Goal: Task Accomplishment & Management: Use online tool/utility

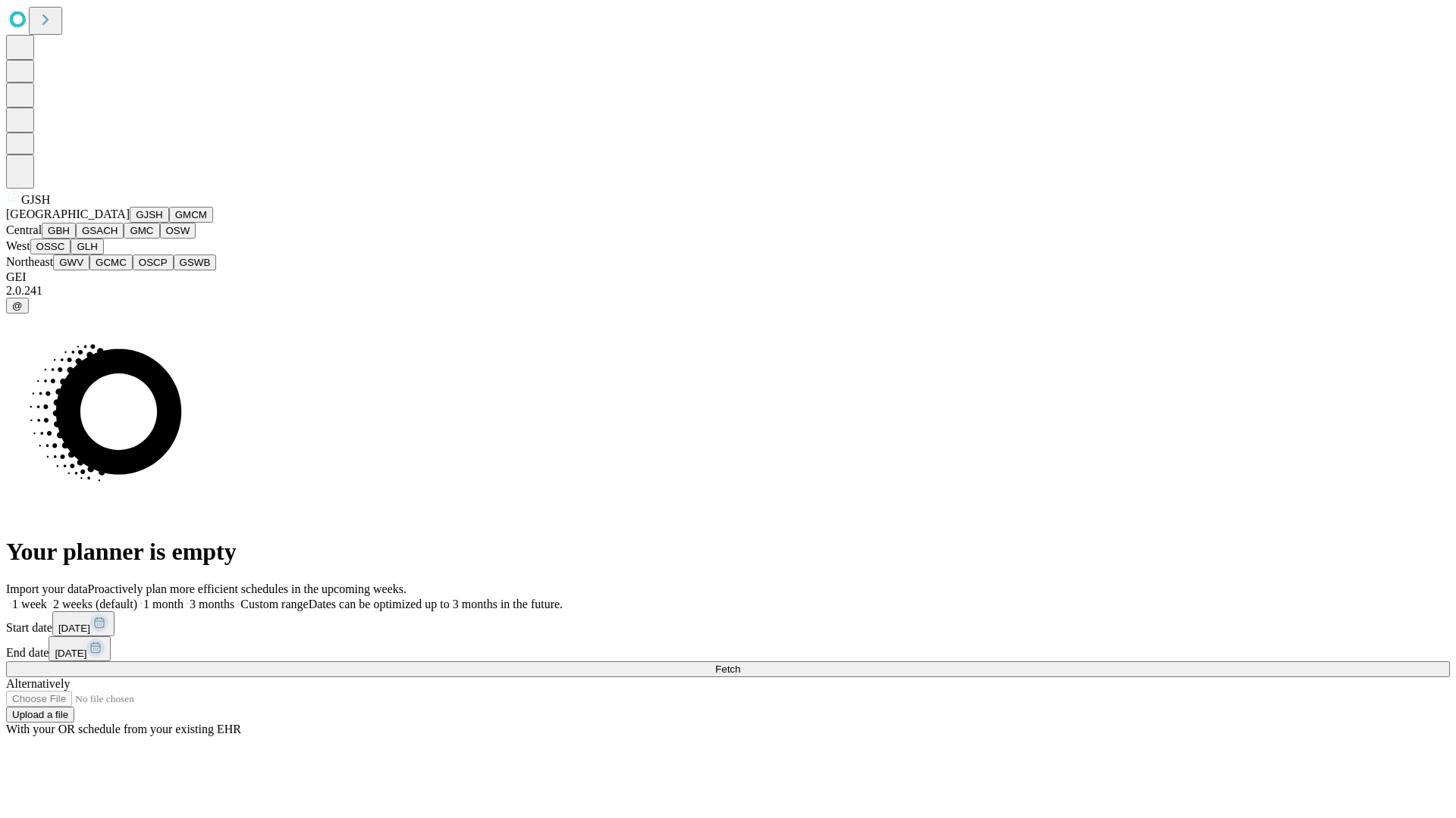
click at [129, 223] on button "GJSH" at bounding box center [149, 215] width 39 height 16
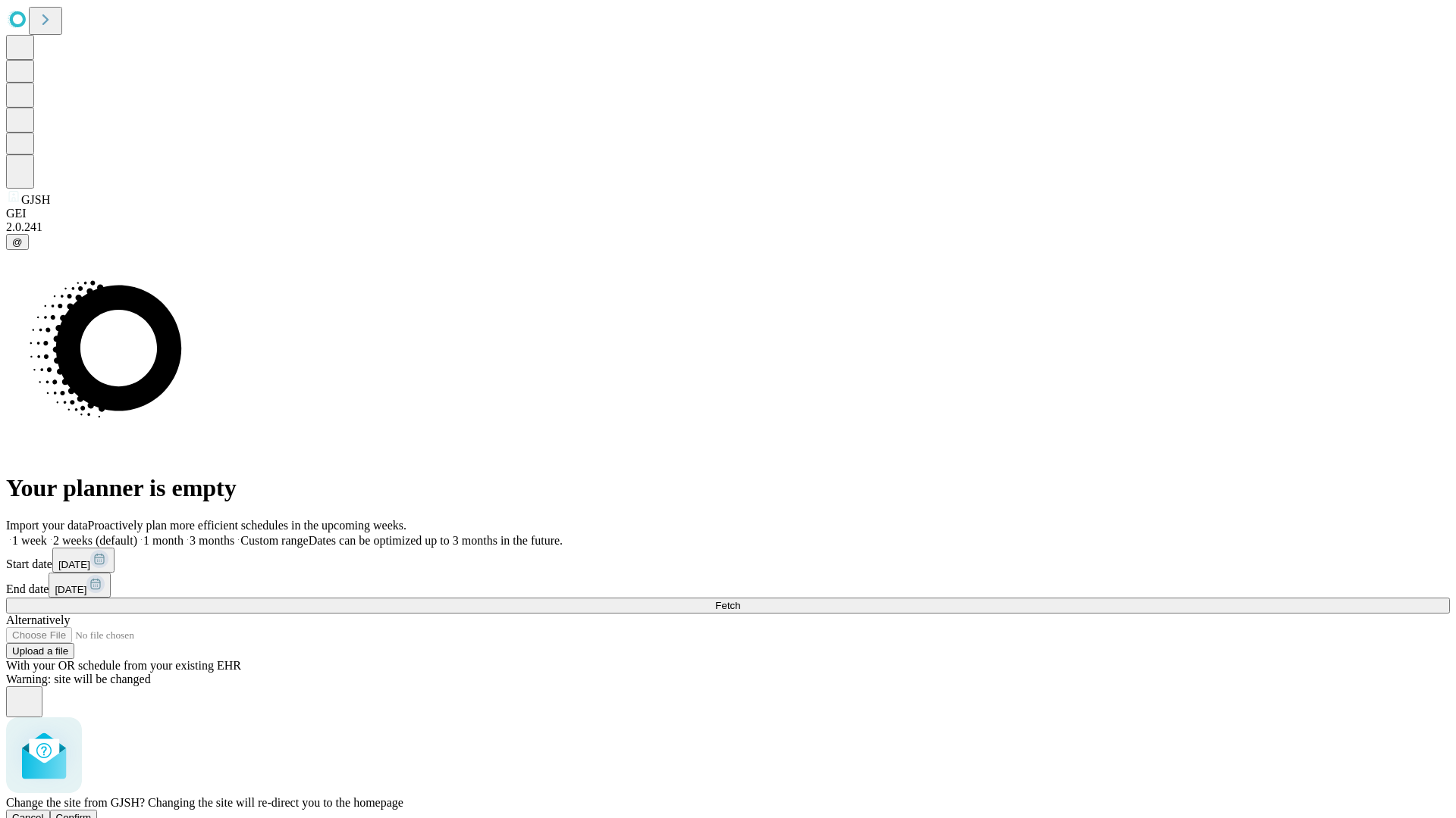
click at [92, 812] on span "Confirm" at bounding box center [74, 818] width 36 height 11
click at [183, 534] on label "1 month" at bounding box center [160, 540] width 46 height 13
click at [740, 600] on span "Fetch" at bounding box center [727, 606] width 25 height 11
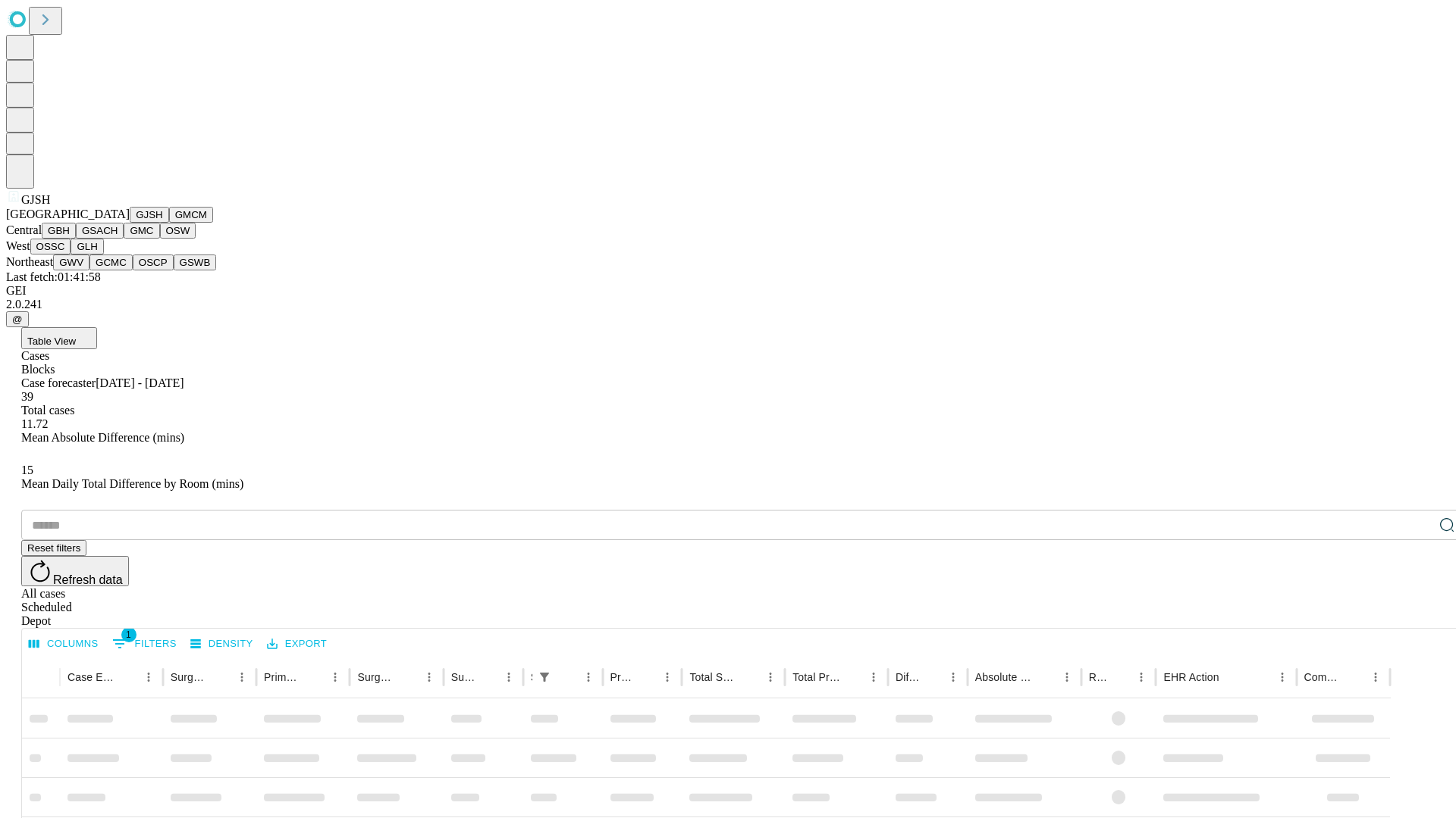
click at [169, 223] on button "GMCM" at bounding box center [191, 215] width 44 height 16
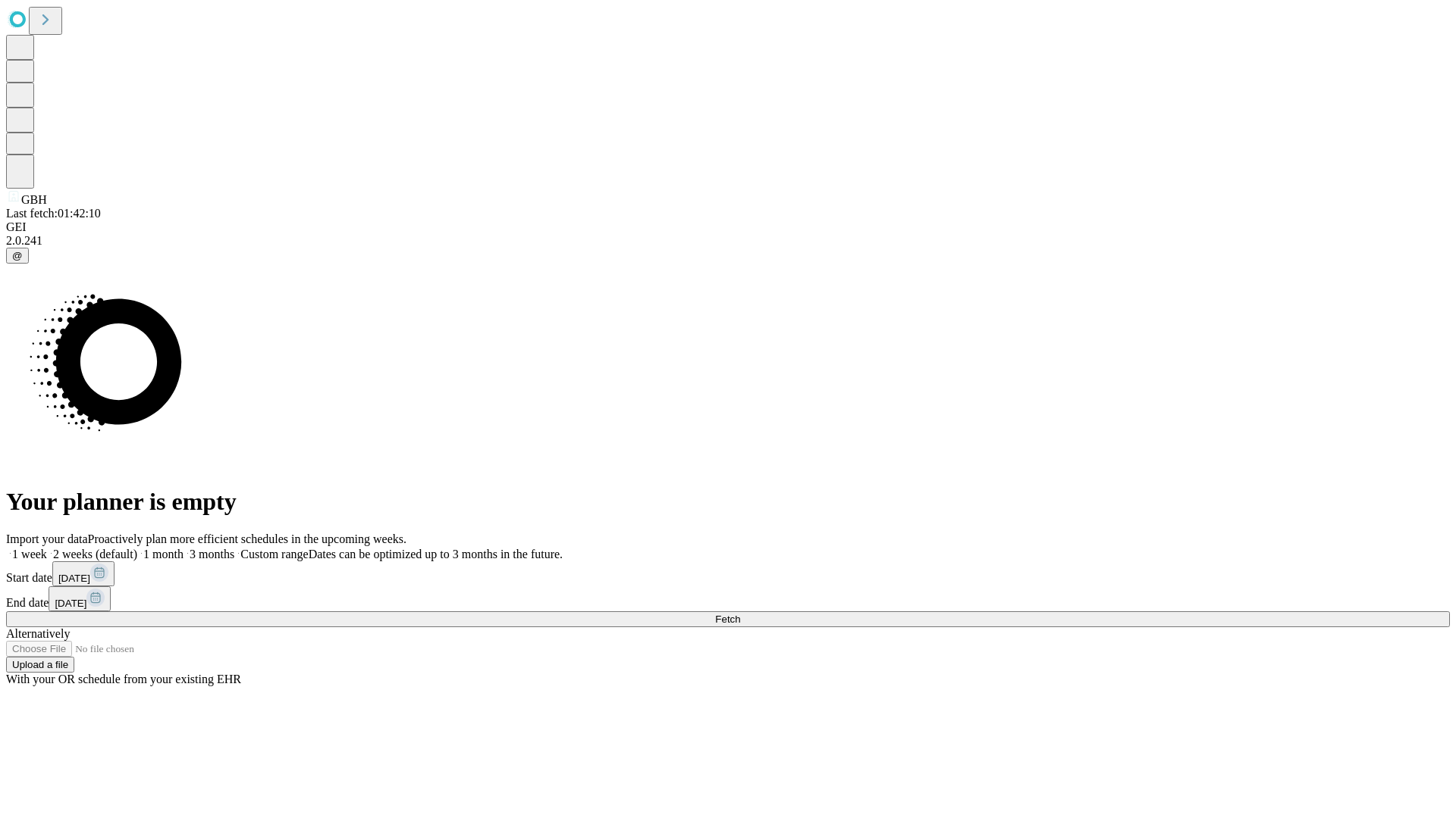
click at [740, 614] on span "Fetch" at bounding box center [727, 619] width 25 height 11
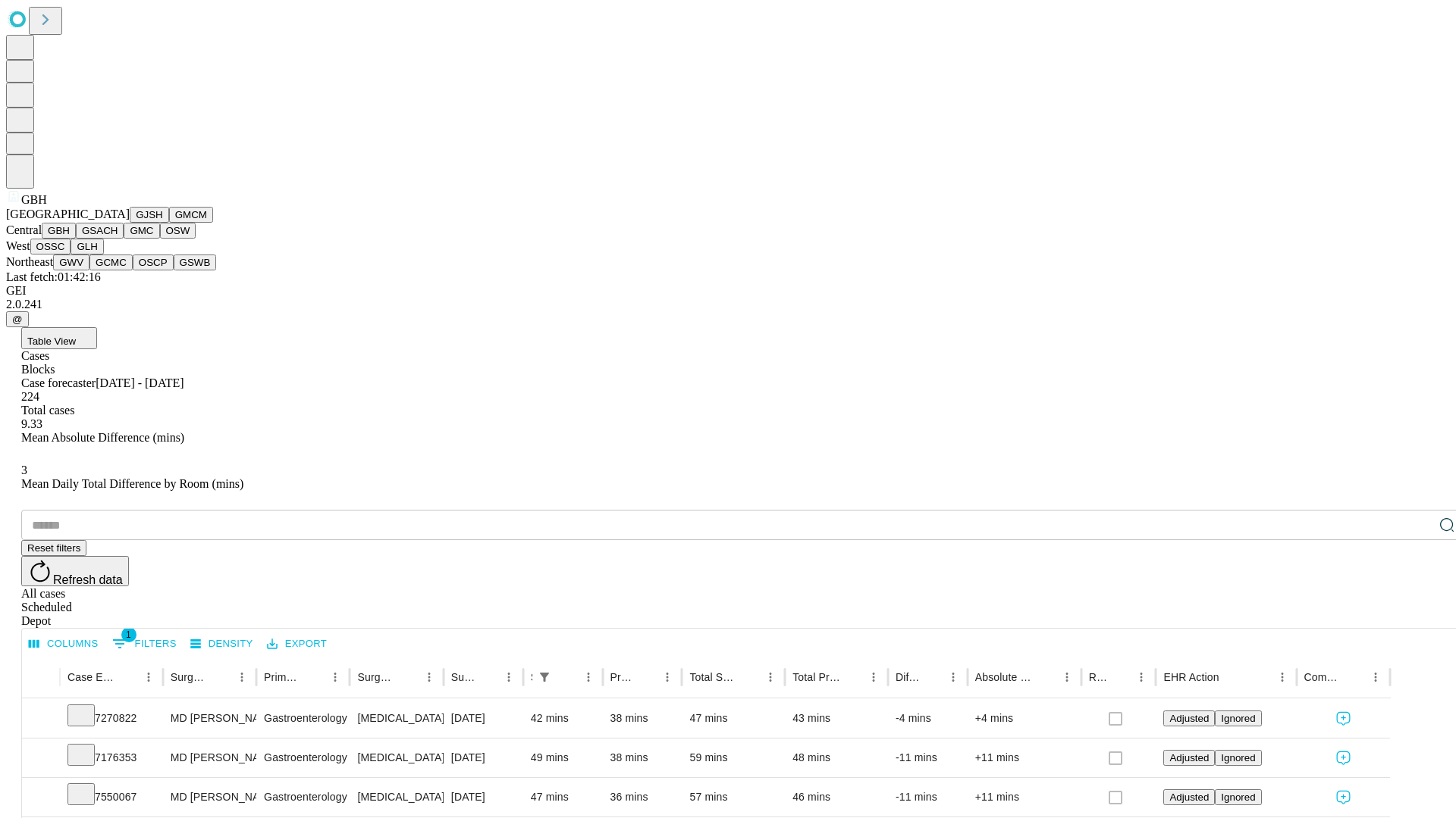
click at [117, 238] on button "GSACH" at bounding box center [99, 231] width 48 height 16
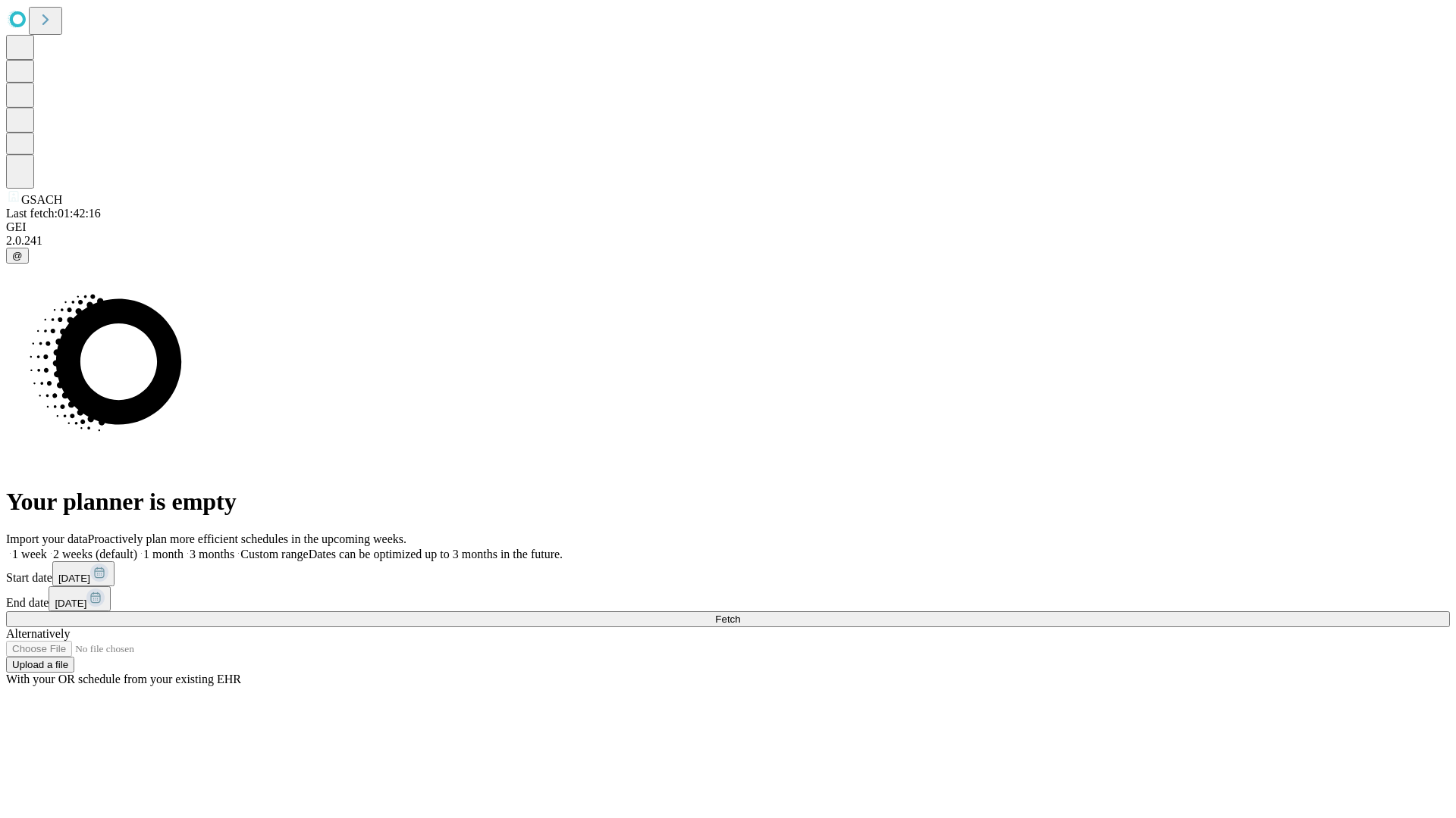
click at [183, 548] on label "1 month" at bounding box center [160, 554] width 46 height 13
click at [740, 614] on span "Fetch" at bounding box center [727, 619] width 25 height 11
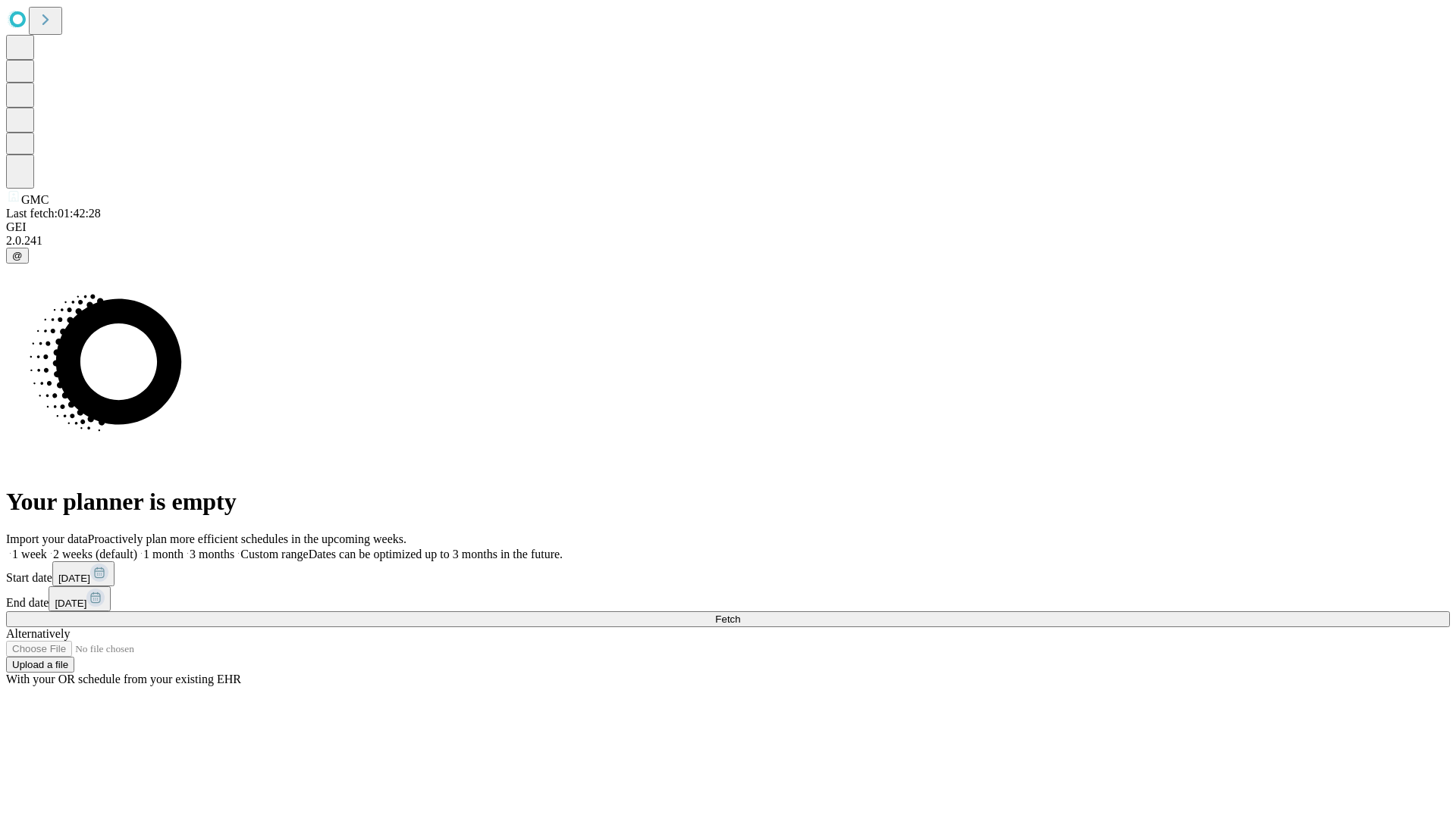
click at [183, 548] on label "1 month" at bounding box center [160, 554] width 46 height 13
click at [740, 614] on span "Fetch" at bounding box center [727, 619] width 25 height 11
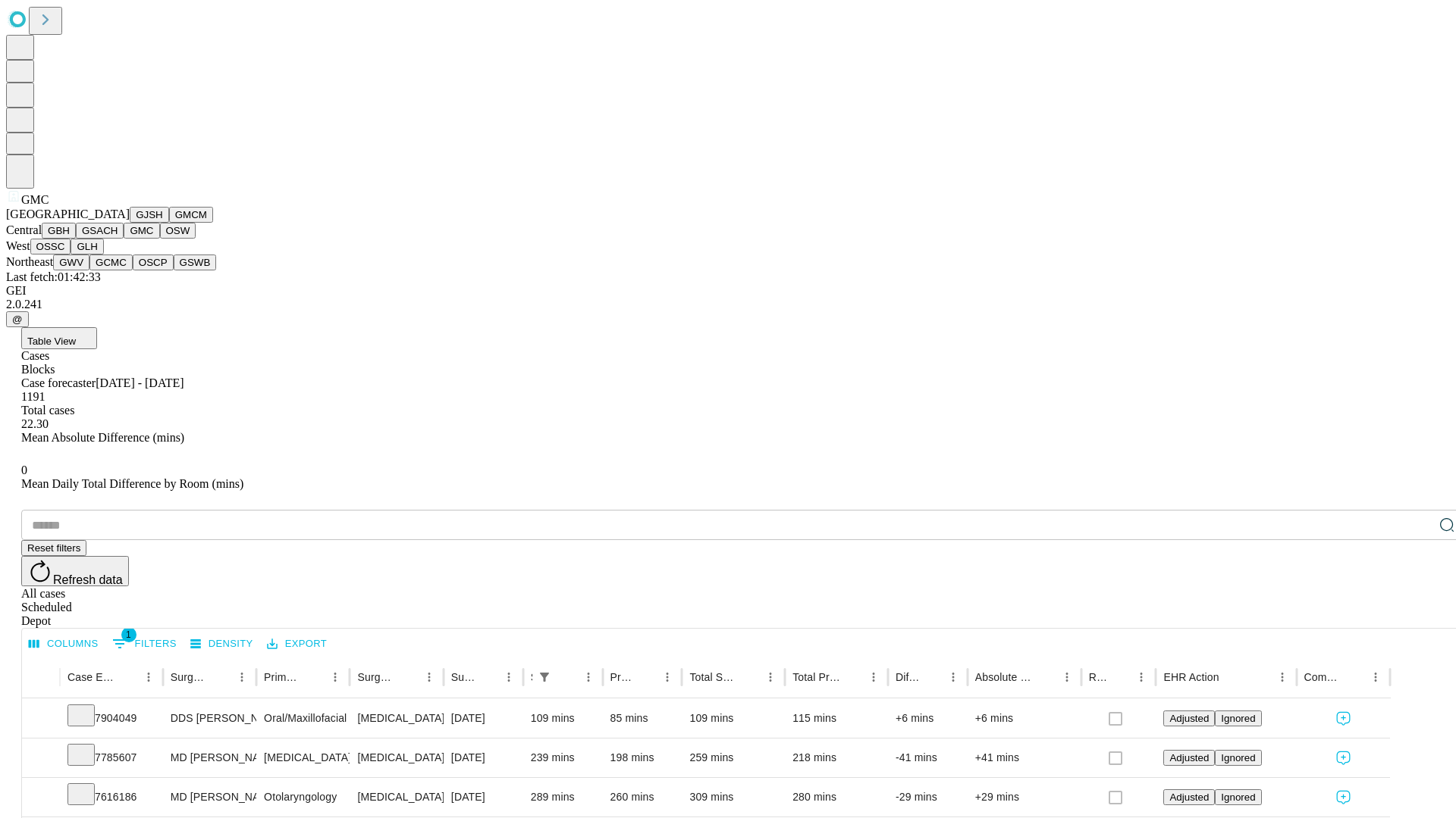
click at [160, 238] on button "OSW" at bounding box center [178, 231] width 37 height 16
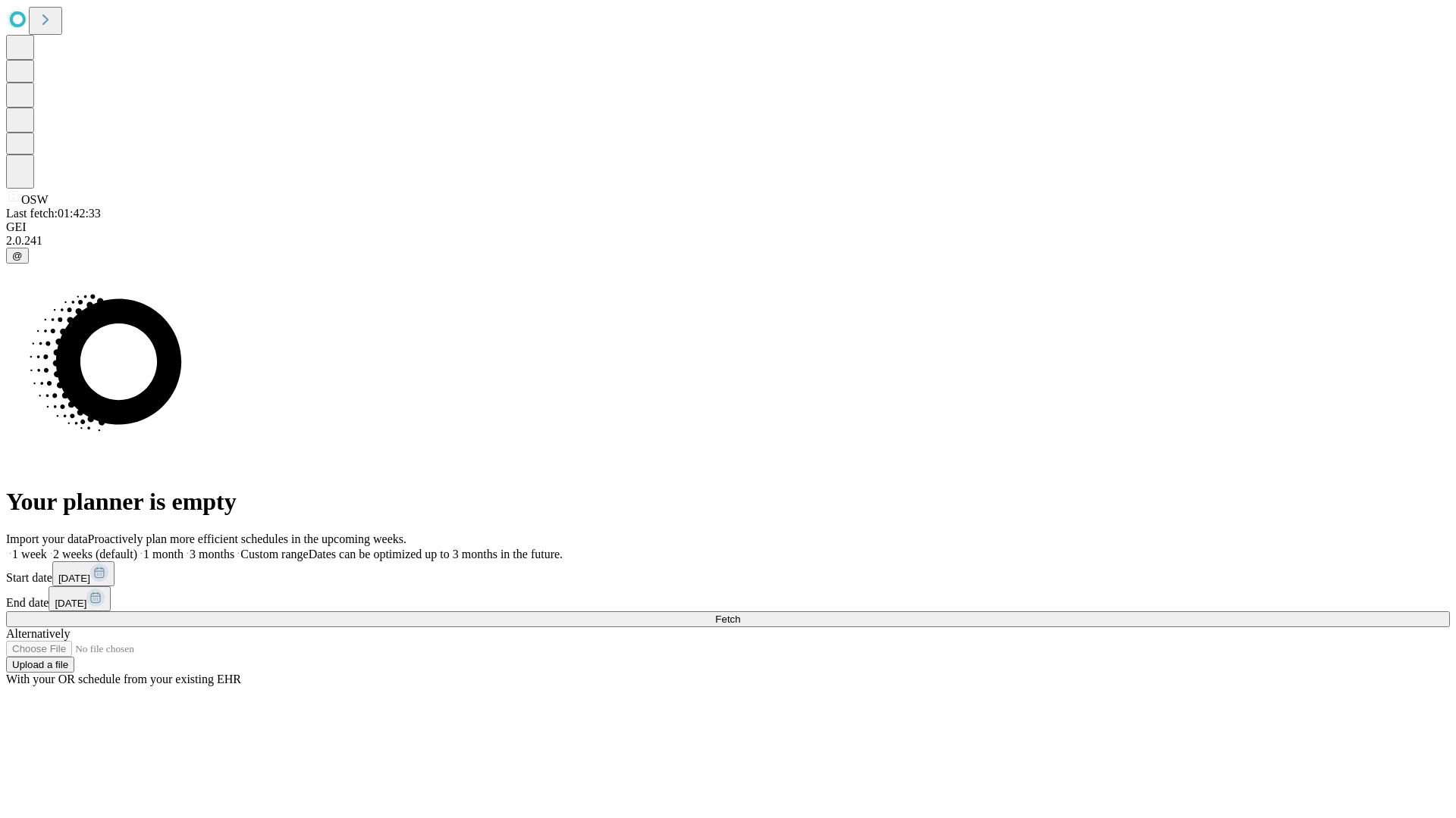
click at [183, 548] on label "1 month" at bounding box center [160, 554] width 46 height 13
click at [740, 614] on span "Fetch" at bounding box center [727, 619] width 25 height 11
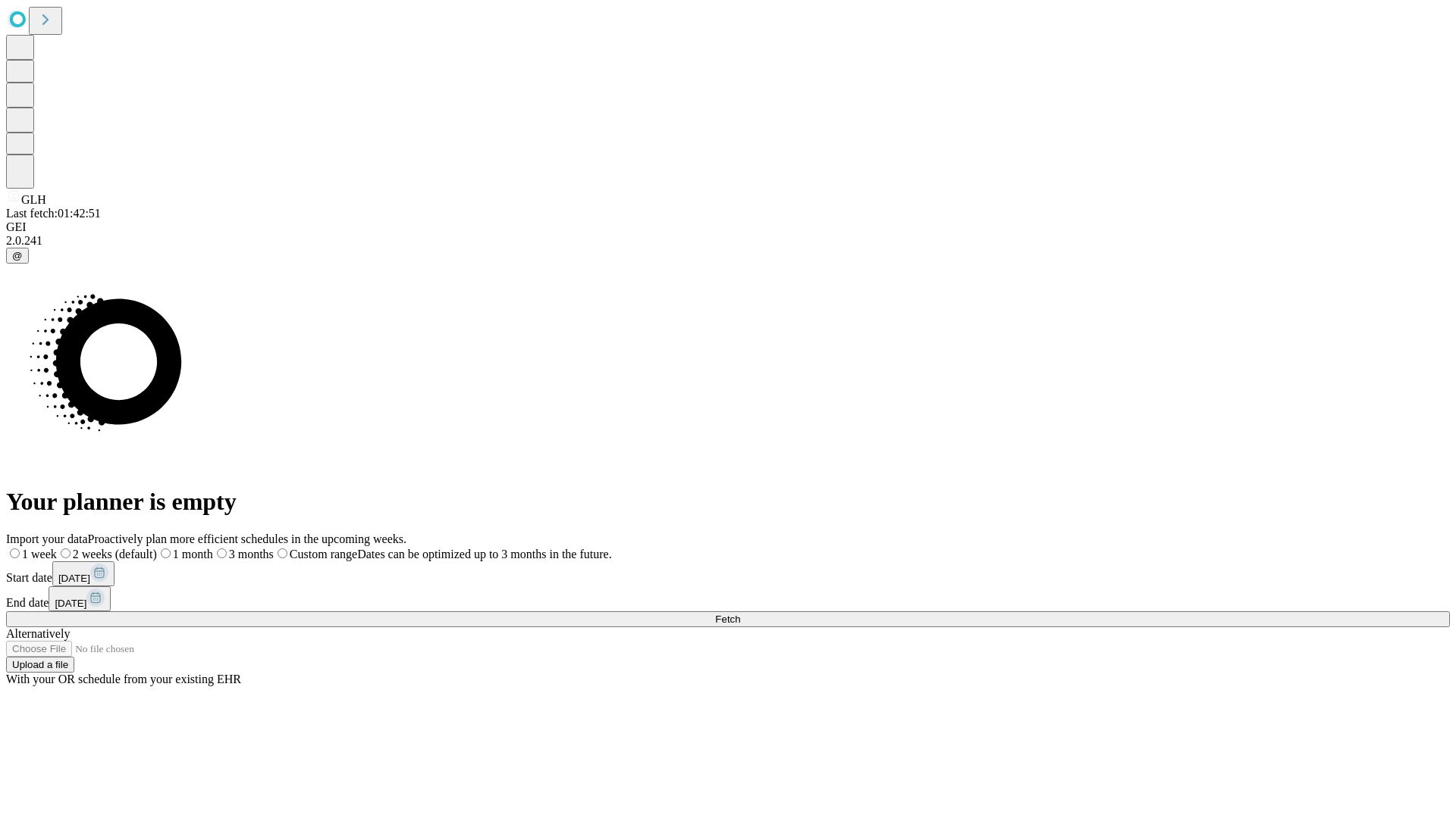
click at [213, 548] on label "1 month" at bounding box center [185, 554] width 56 height 13
click at [740, 614] on span "Fetch" at bounding box center [727, 619] width 25 height 11
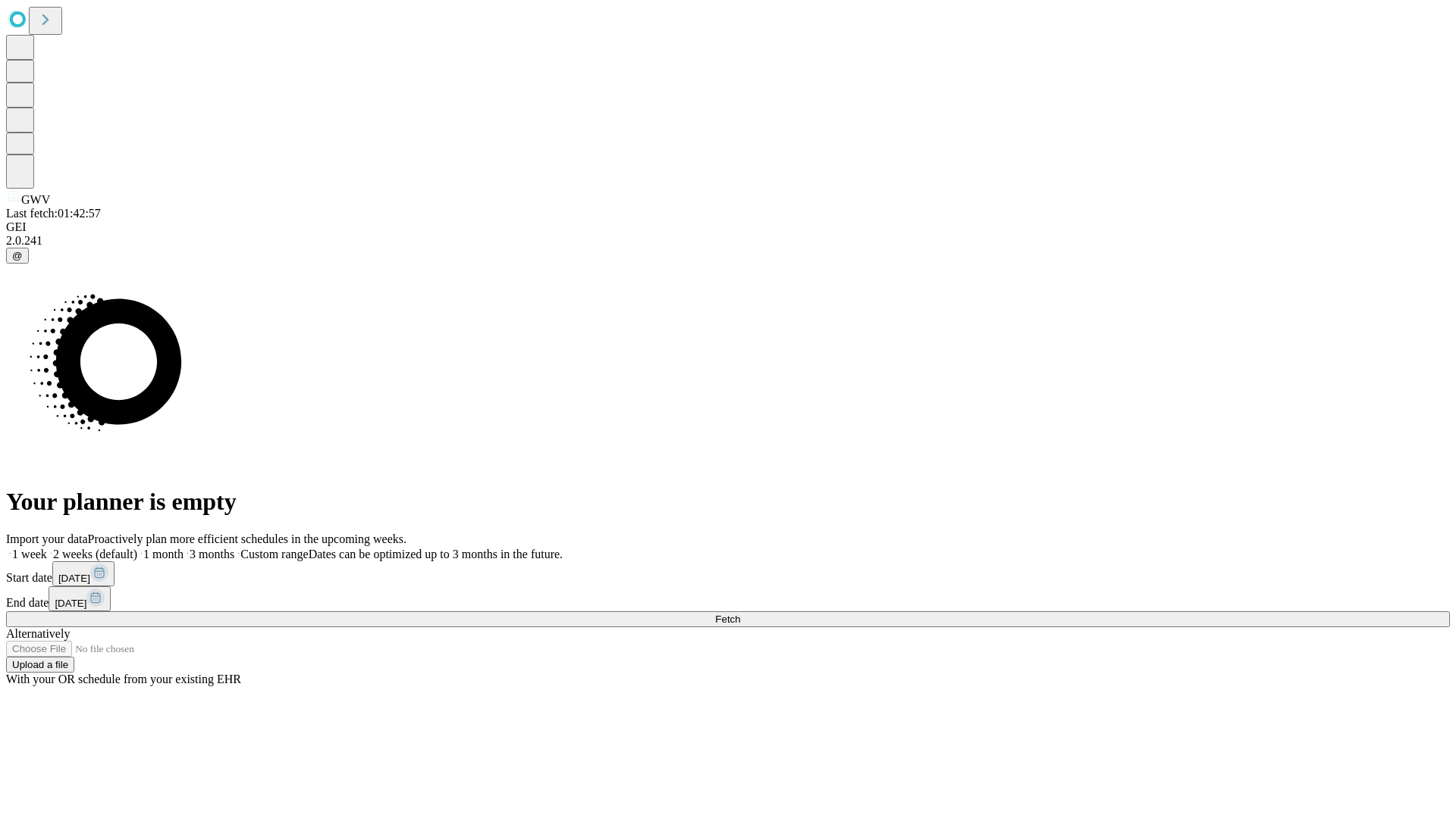
click at [183, 548] on label "1 month" at bounding box center [160, 554] width 46 height 13
click at [740, 614] on span "Fetch" at bounding box center [727, 619] width 25 height 11
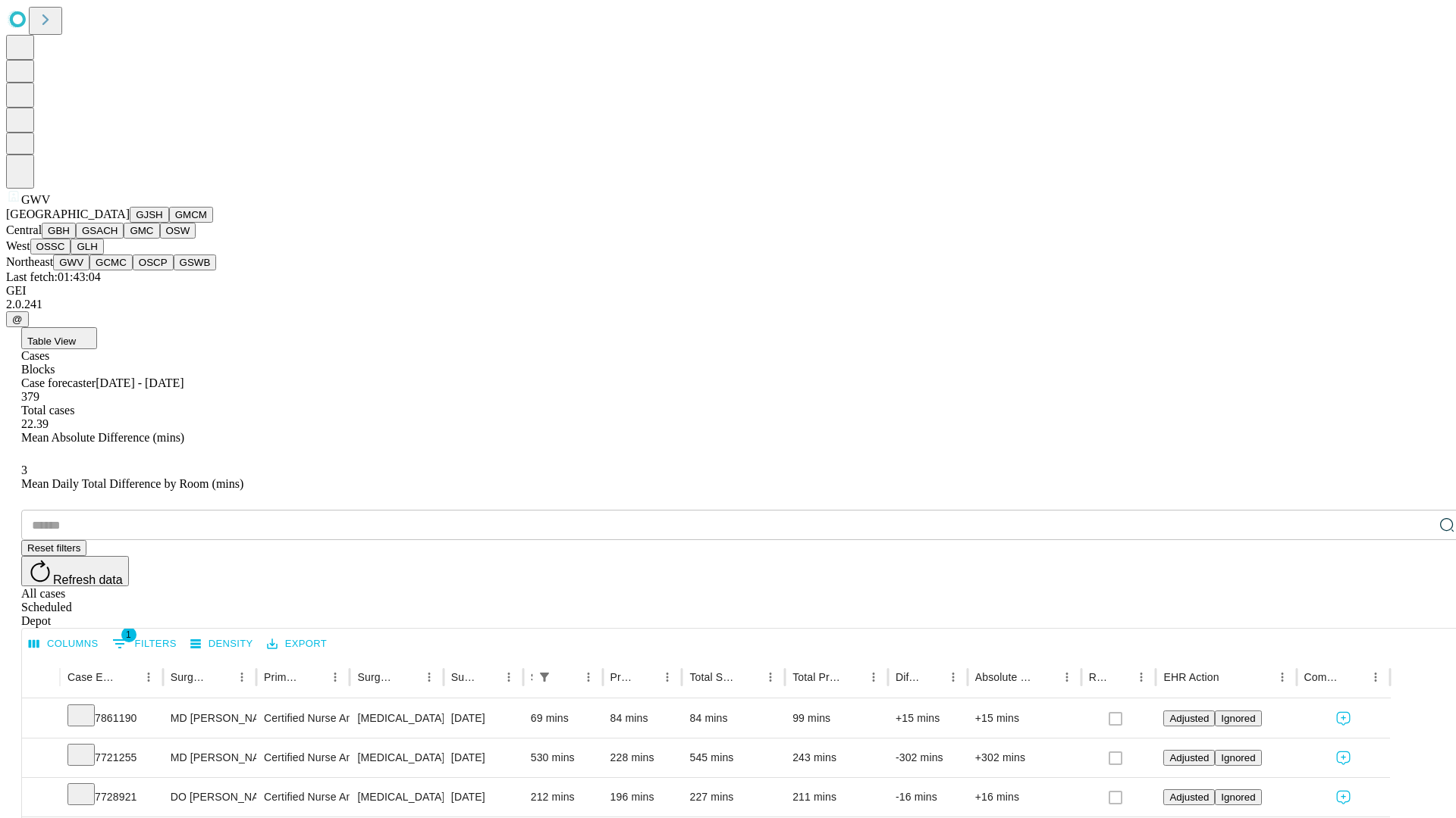
click at [117, 270] on button "GCMC" at bounding box center [111, 263] width 43 height 16
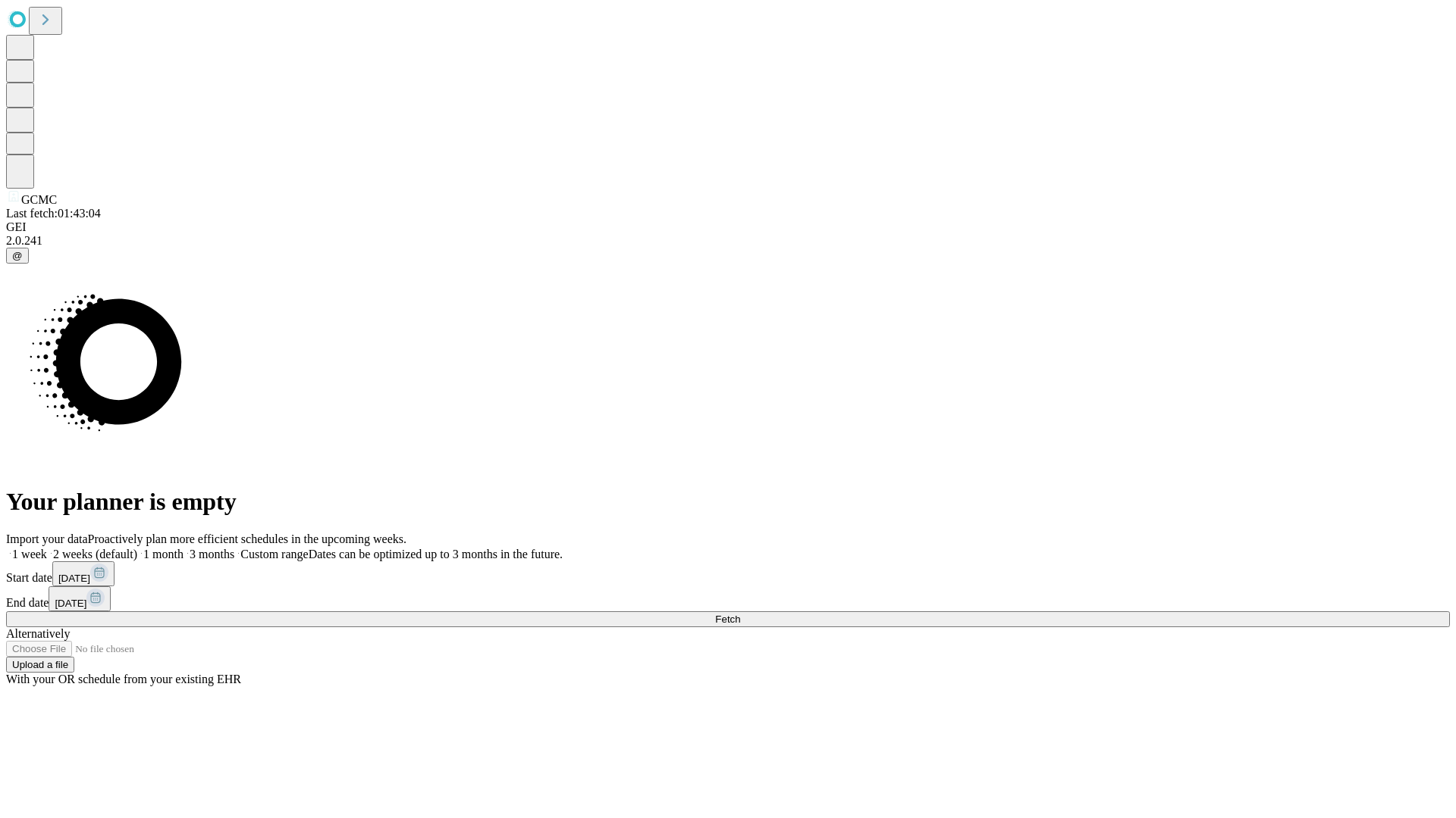
click at [183, 548] on label "1 month" at bounding box center [160, 554] width 46 height 13
click at [740, 614] on span "Fetch" at bounding box center [727, 619] width 25 height 11
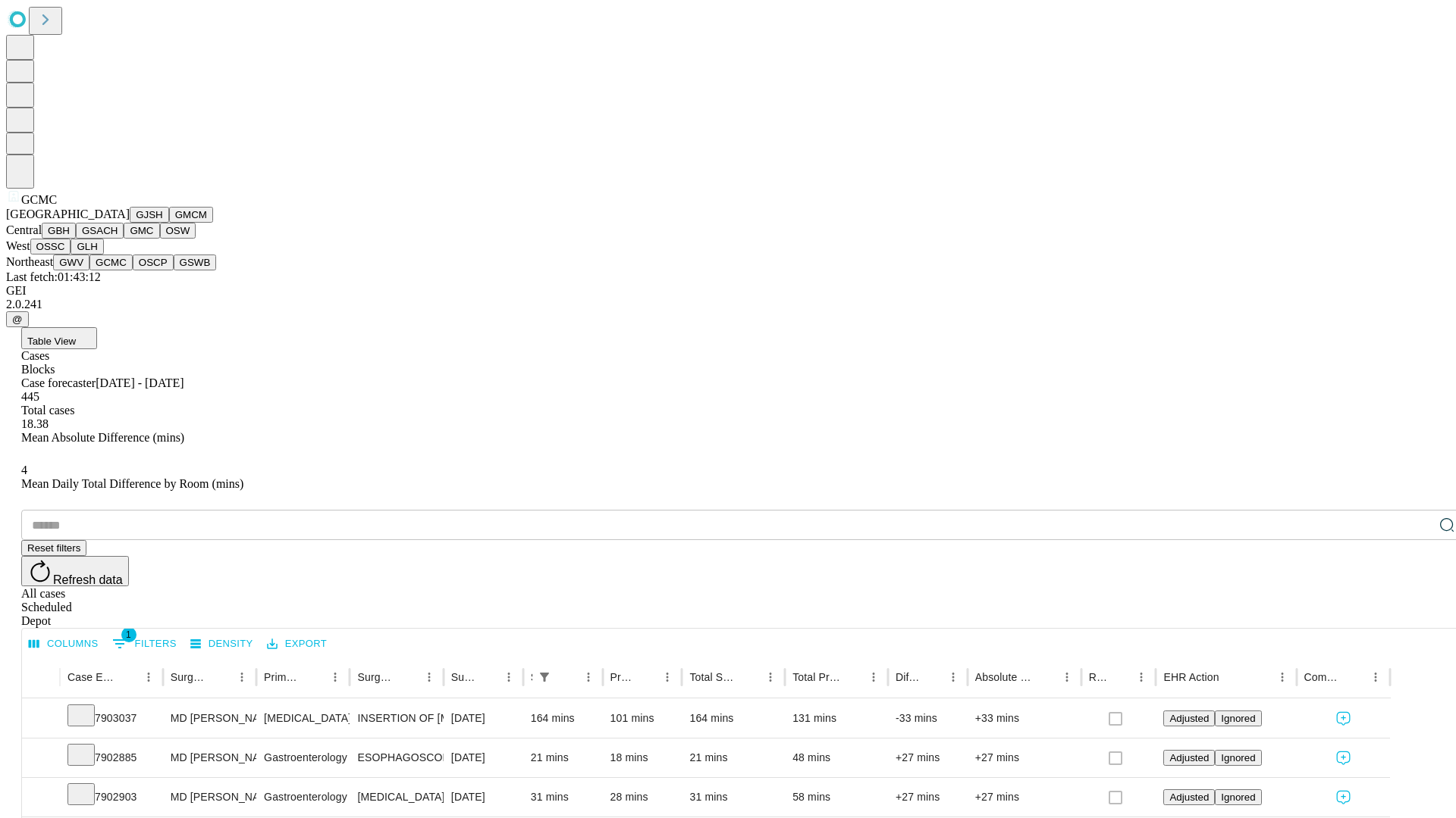
click at [133, 270] on button "OSCP" at bounding box center [153, 263] width 41 height 16
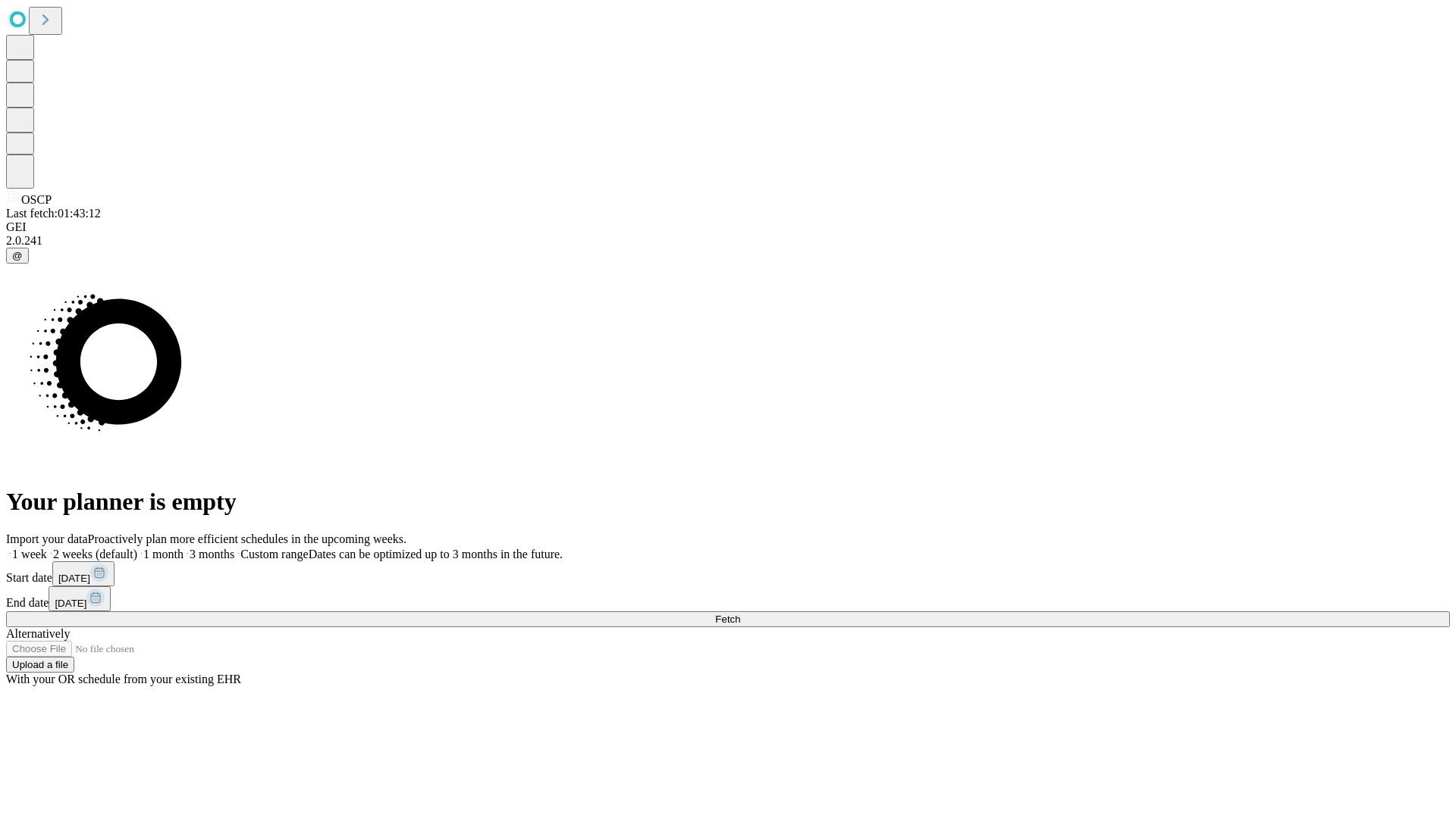
click at [183, 548] on label "1 month" at bounding box center [160, 554] width 46 height 13
click at [740, 614] on span "Fetch" at bounding box center [727, 619] width 25 height 11
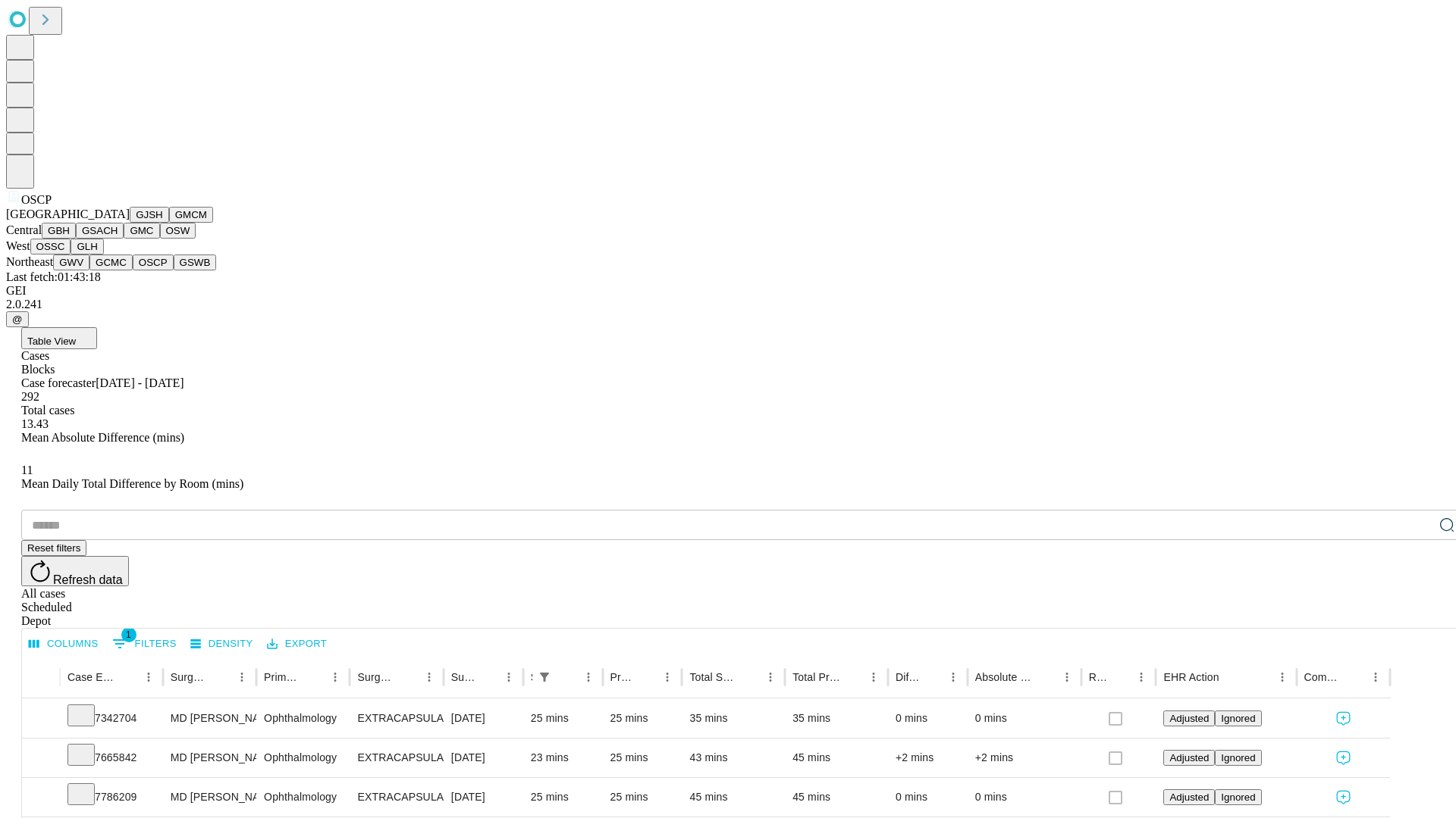
click at [173, 270] on button "GSWB" at bounding box center [195, 263] width 43 height 16
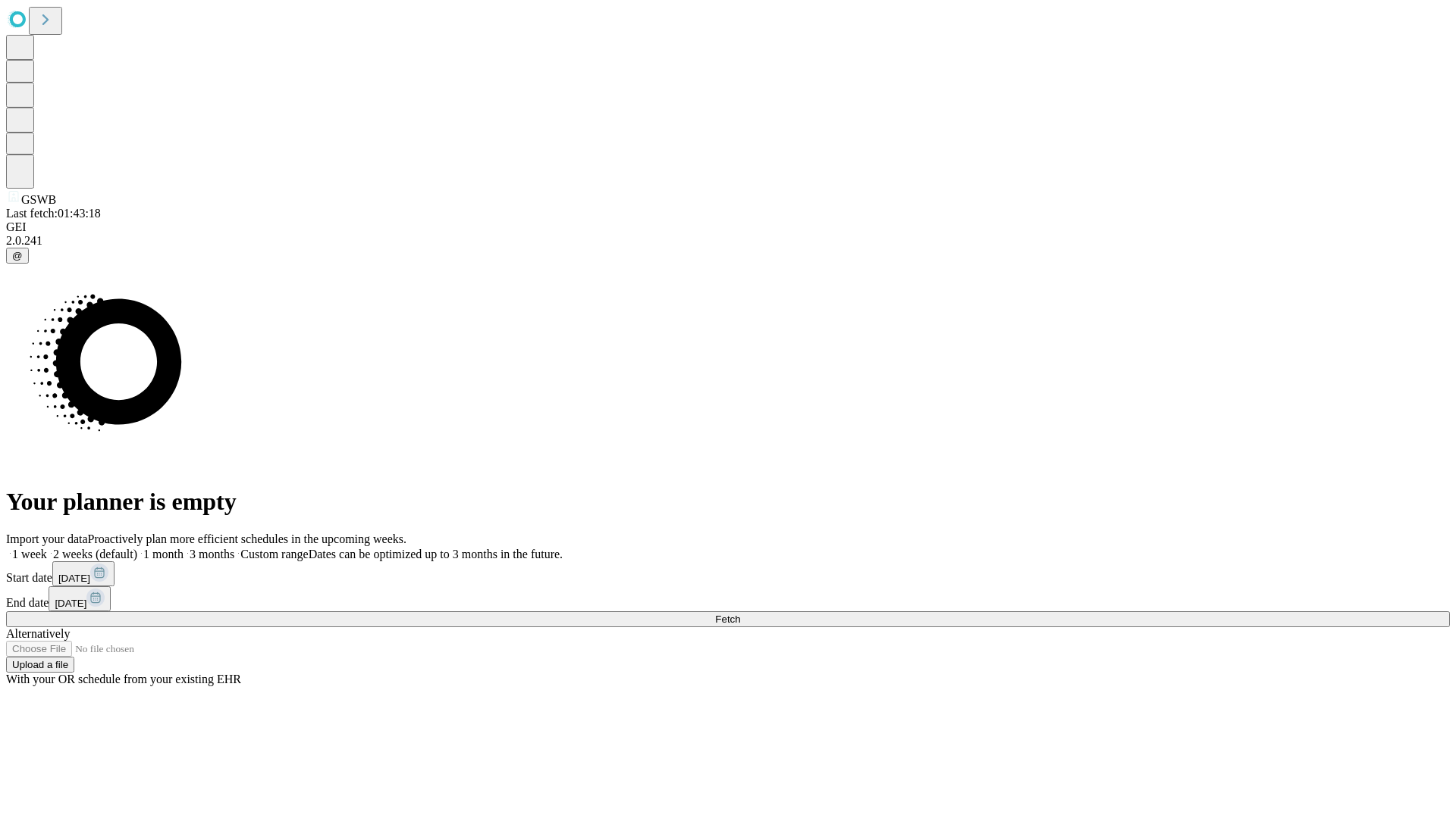
click at [183, 548] on label "1 month" at bounding box center [160, 554] width 46 height 13
click at [740, 614] on span "Fetch" at bounding box center [727, 619] width 25 height 11
